Goal: Information Seeking & Learning: Learn about a topic

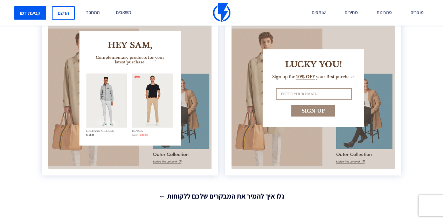
scroll to position [1194, 0]
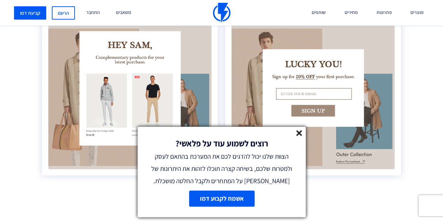
click at [299, 133] on line at bounding box center [299, 133] width 5 height 5
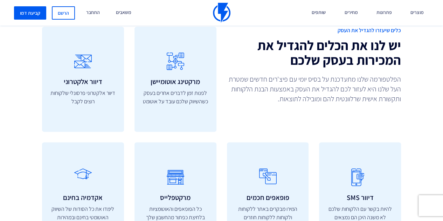
scroll to position [1841, 0]
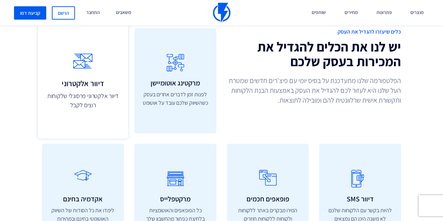
click at [107, 79] on h3 "דיוור אלקטרוני" at bounding box center [83, 83] width 75 height 8
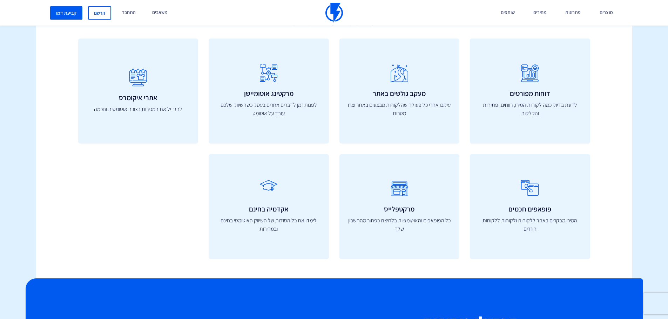
scroll to position [2501, 0]
